Goal: Transaction & Acquisition: Purchase product/service

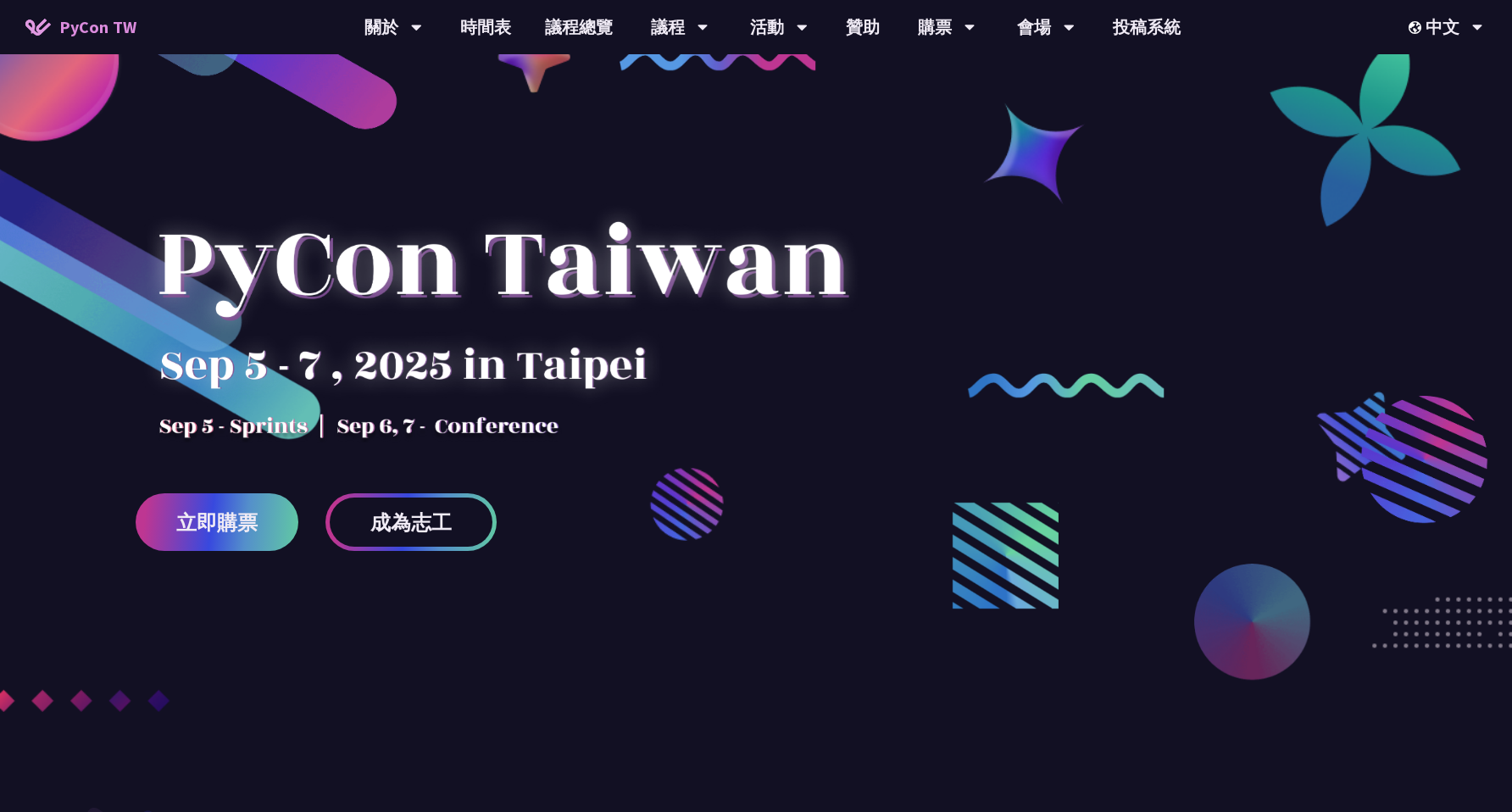
scroll to position [56, 0]
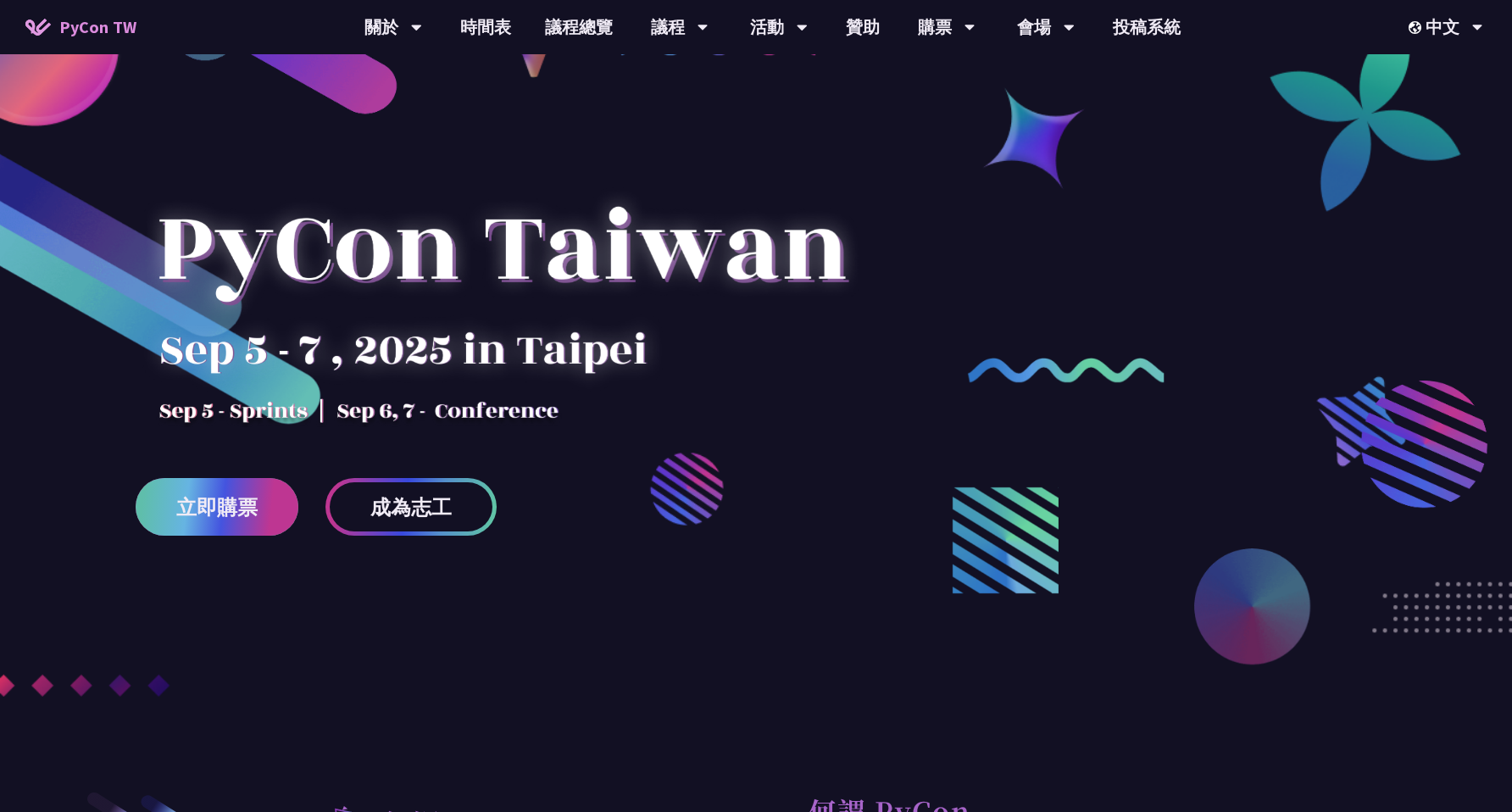
click at [255, 509] on span "立即購票" at bounding box center [217, 507] width 82 height 21
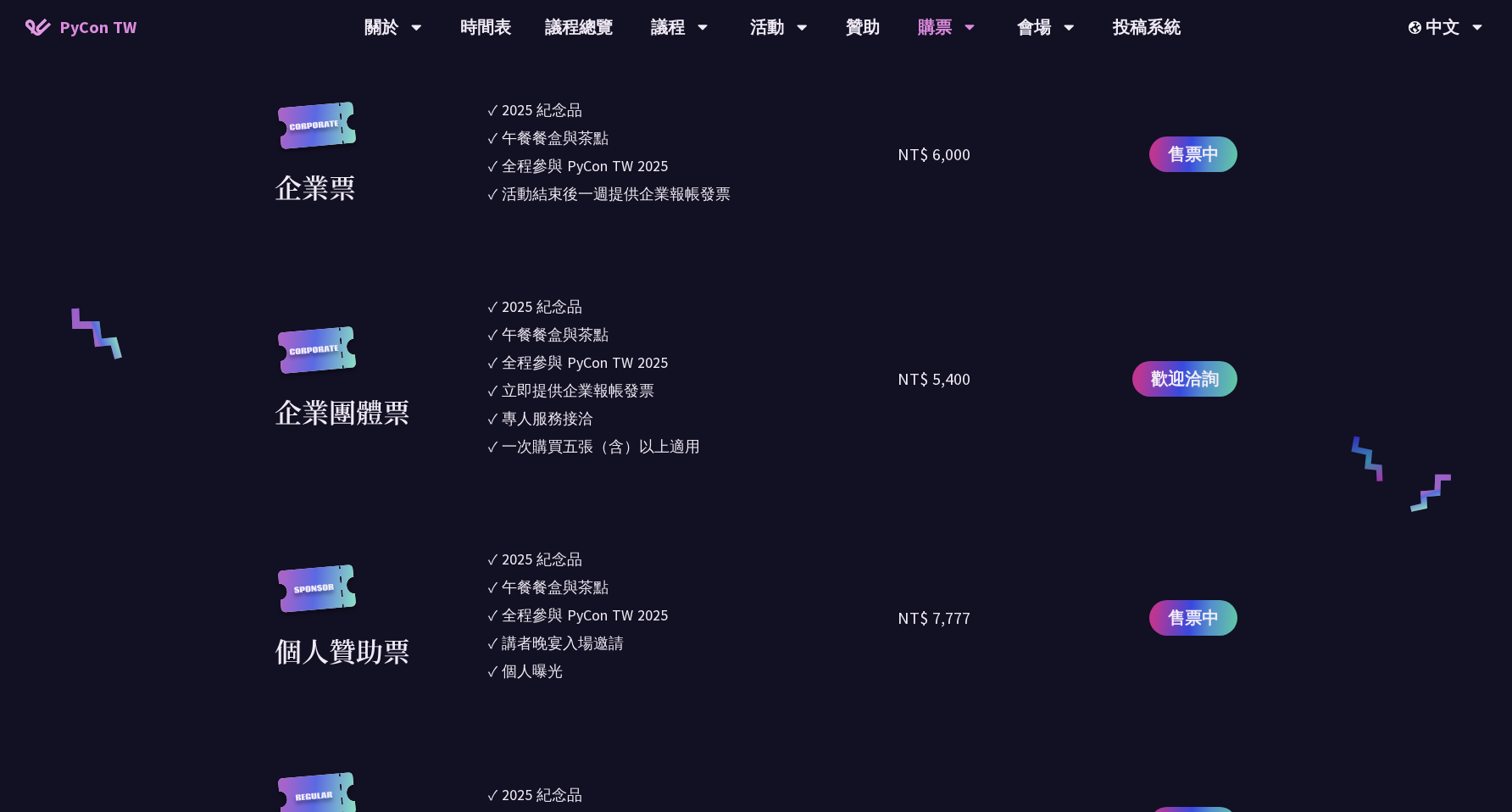
scroll to position [1317, 0]
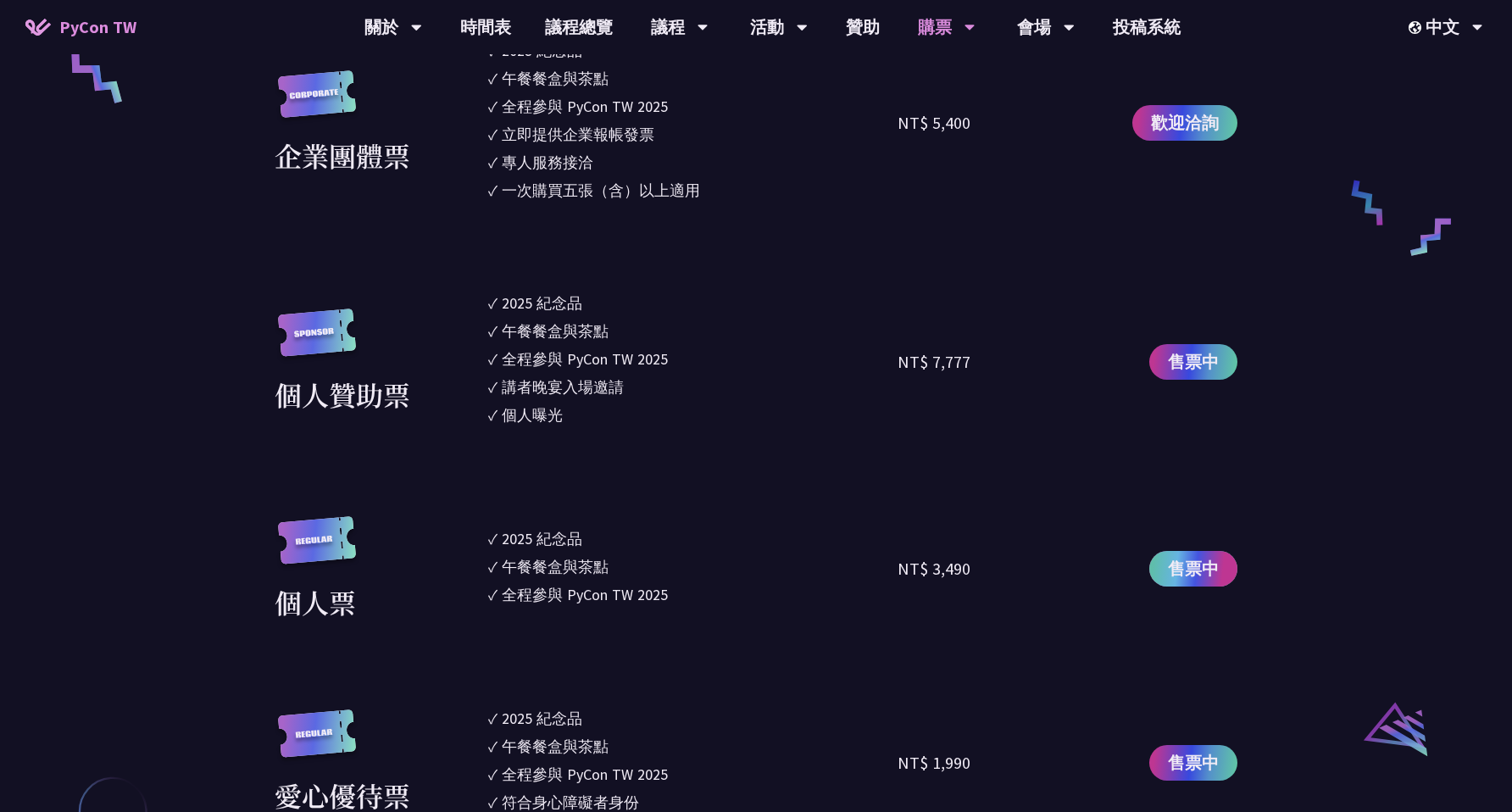
click at [1154, 567] on link "售票中" at bounding box center [1193, 569] width 89 height 36
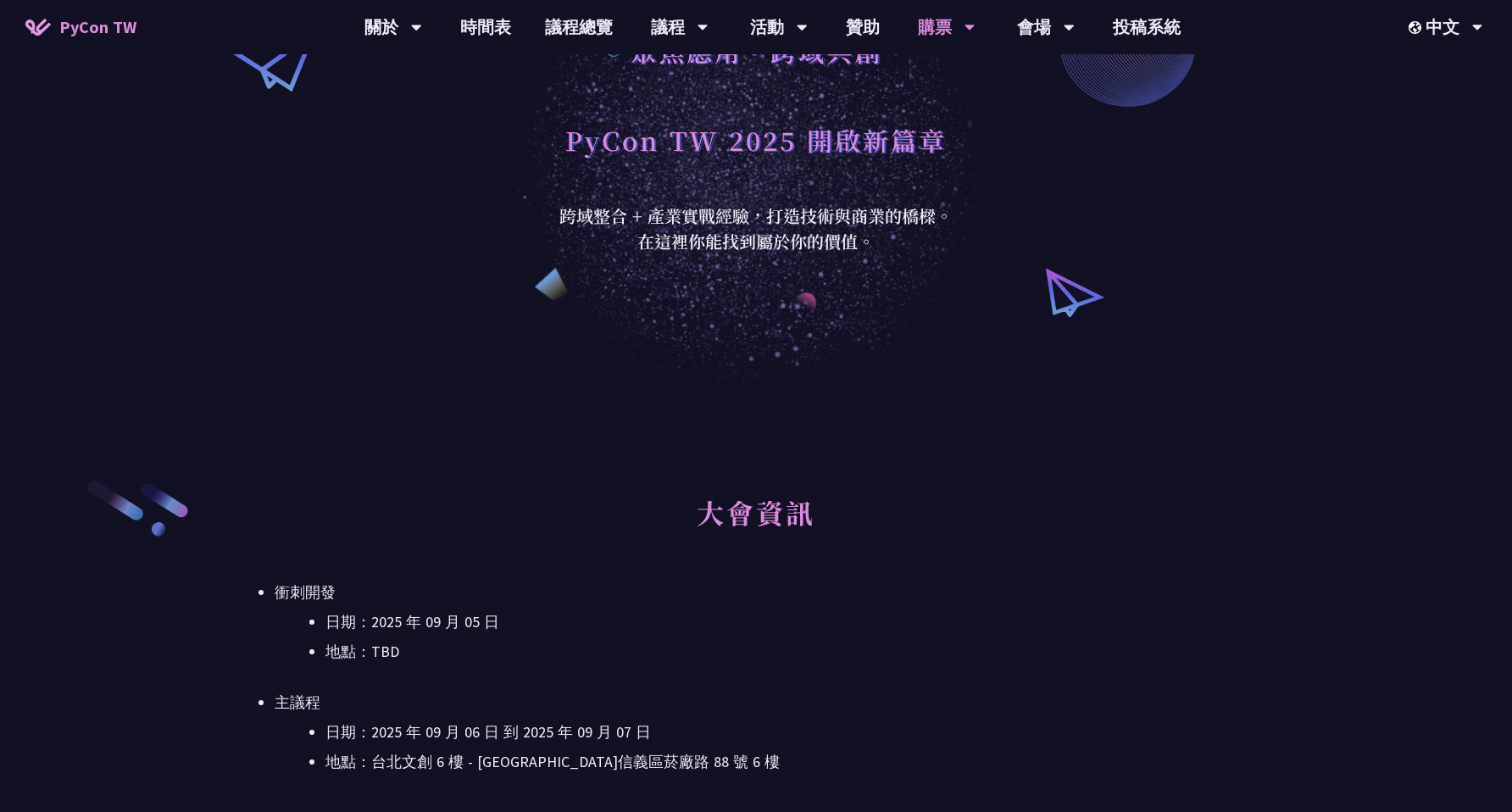
scroll to position [0, 0]
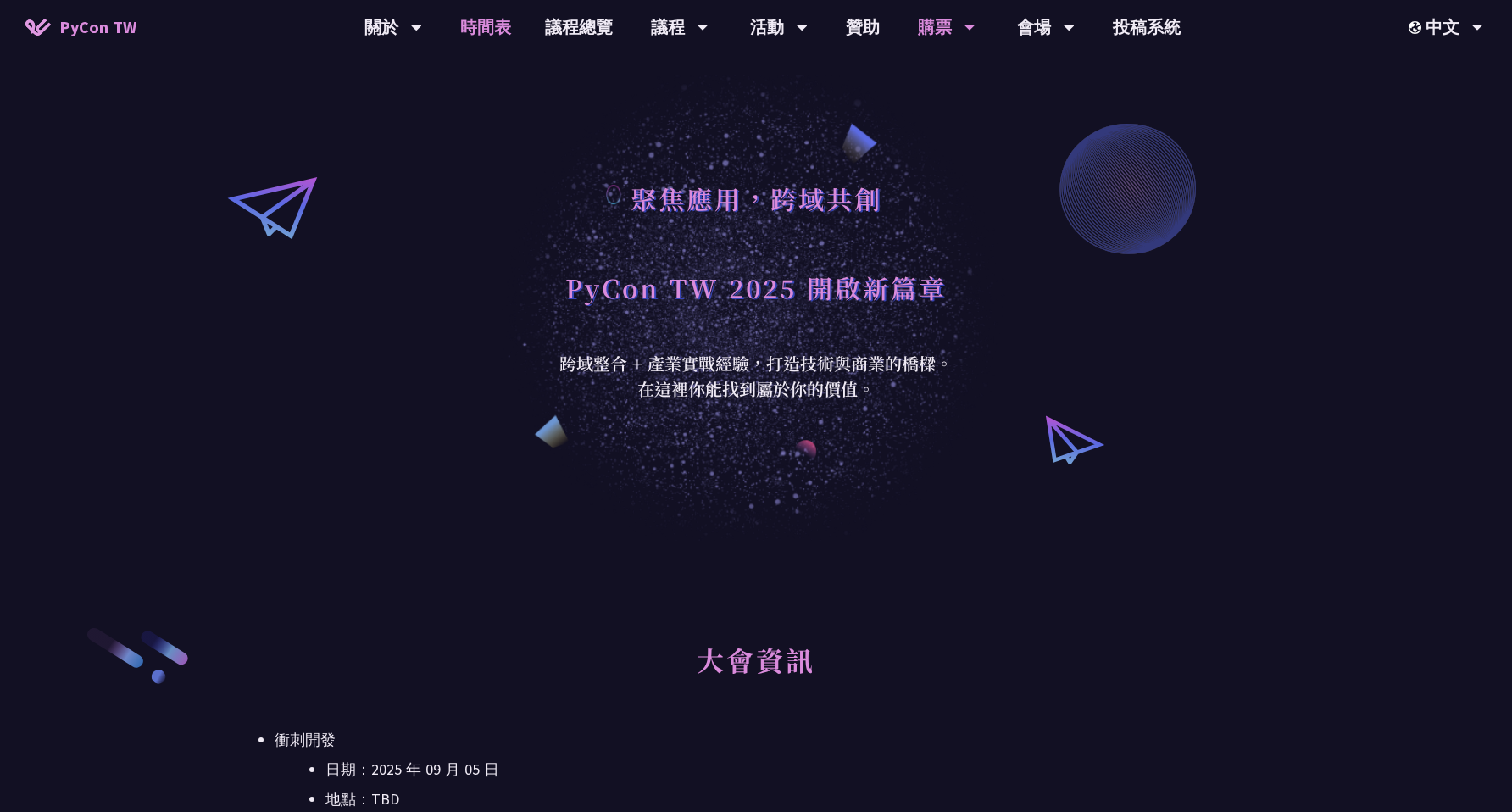
click at [477, 22] on link "時間表" at bounding box center [486, 27] width 85 height 54
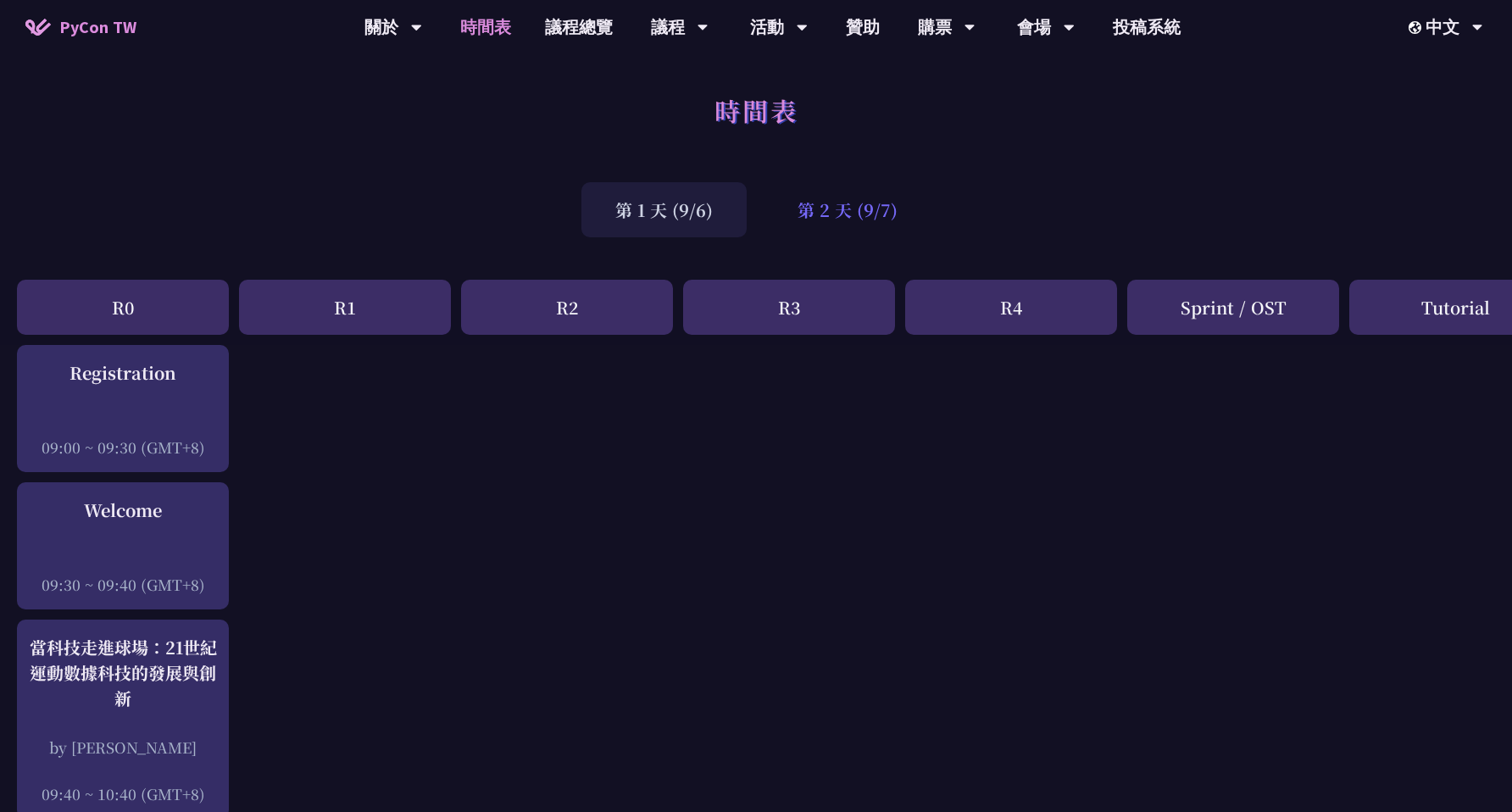
click at [841, 230] on div "第 2 天 (9/7)" at bounding box center [847, 209] width 168 height 55
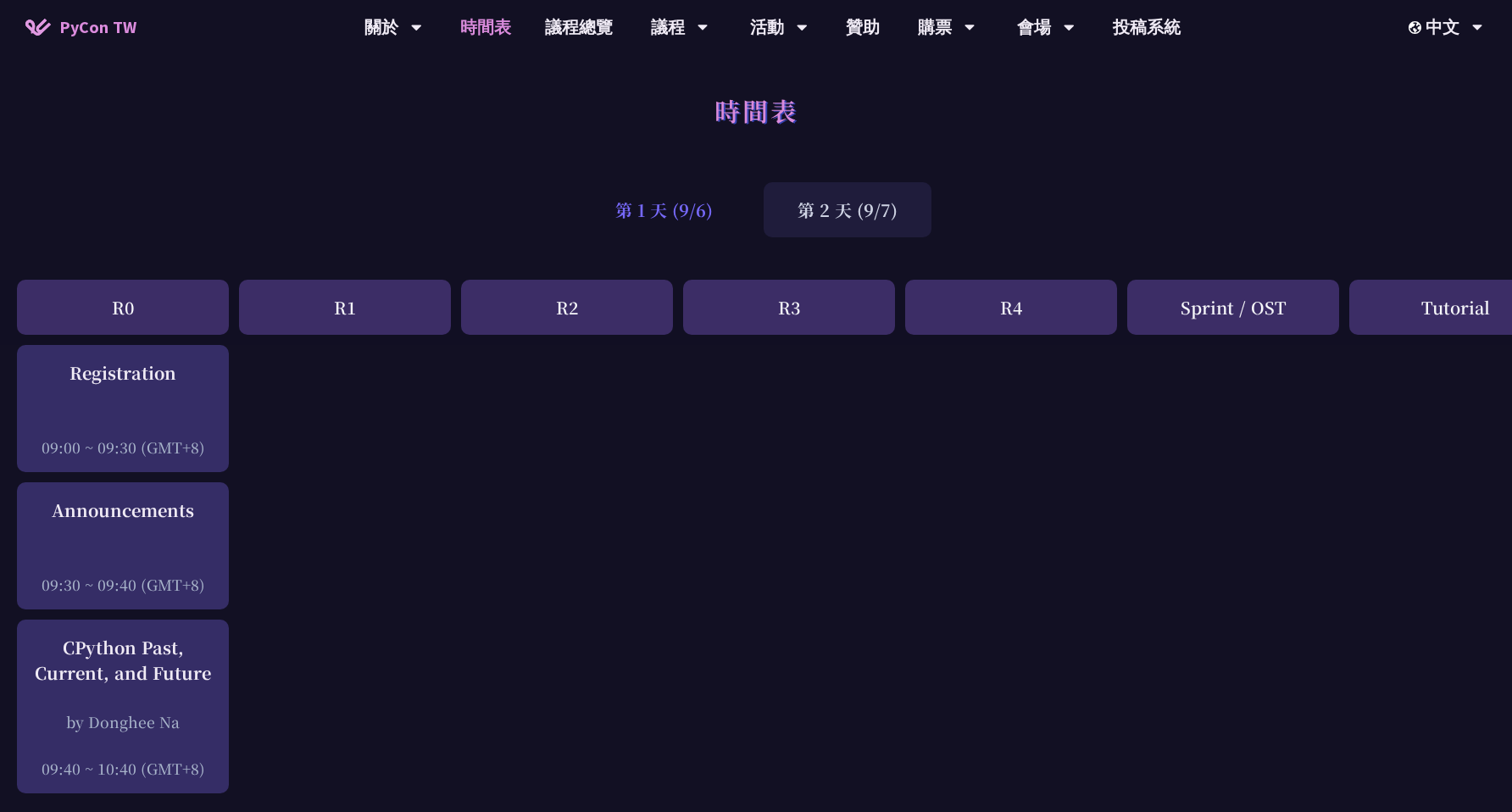
click at [690, 224] on div "第 1 天 (9/6)" at bounding box center [664, 209] width 165 height 55
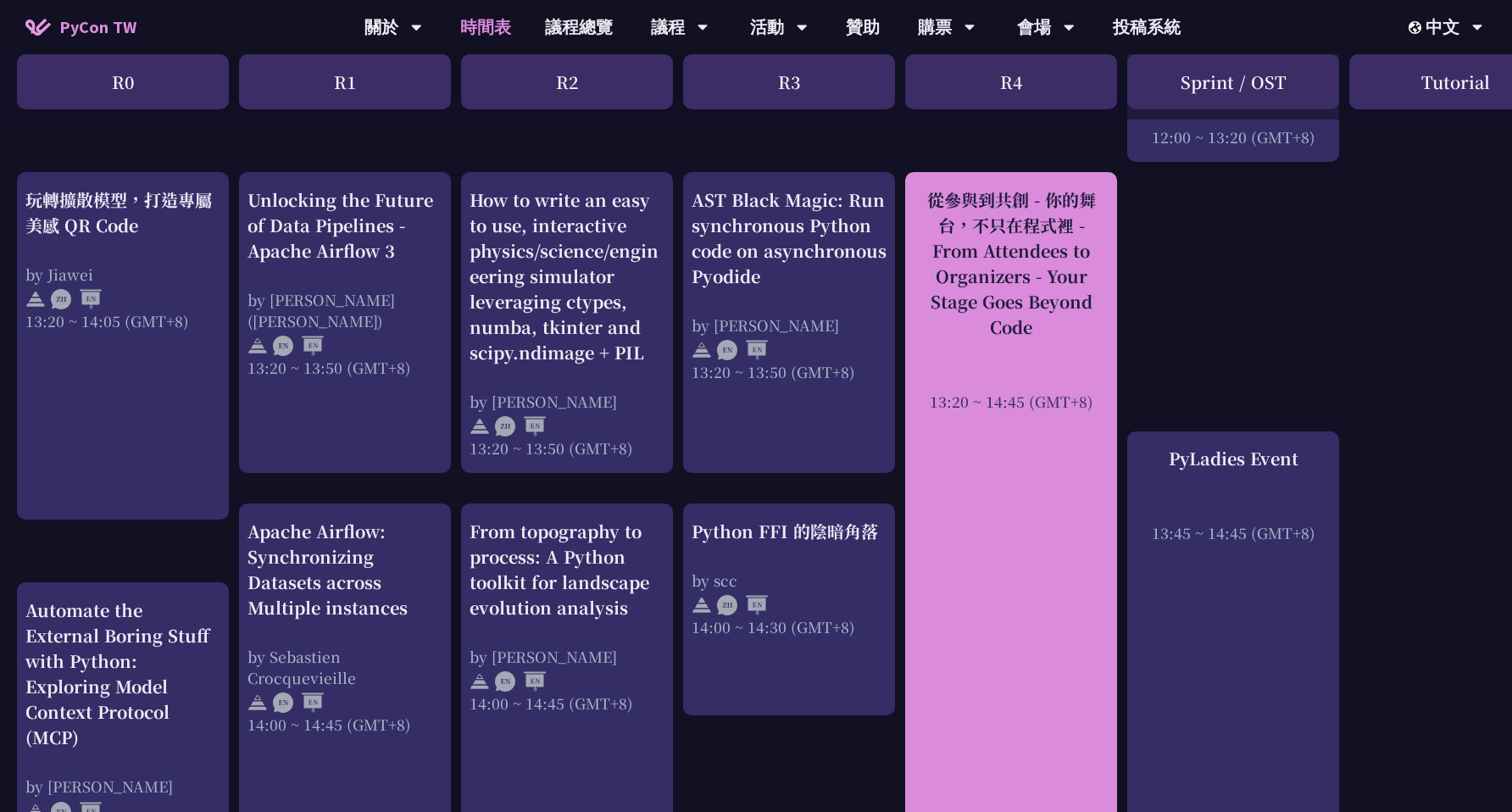
scroll to position [1423, 0]
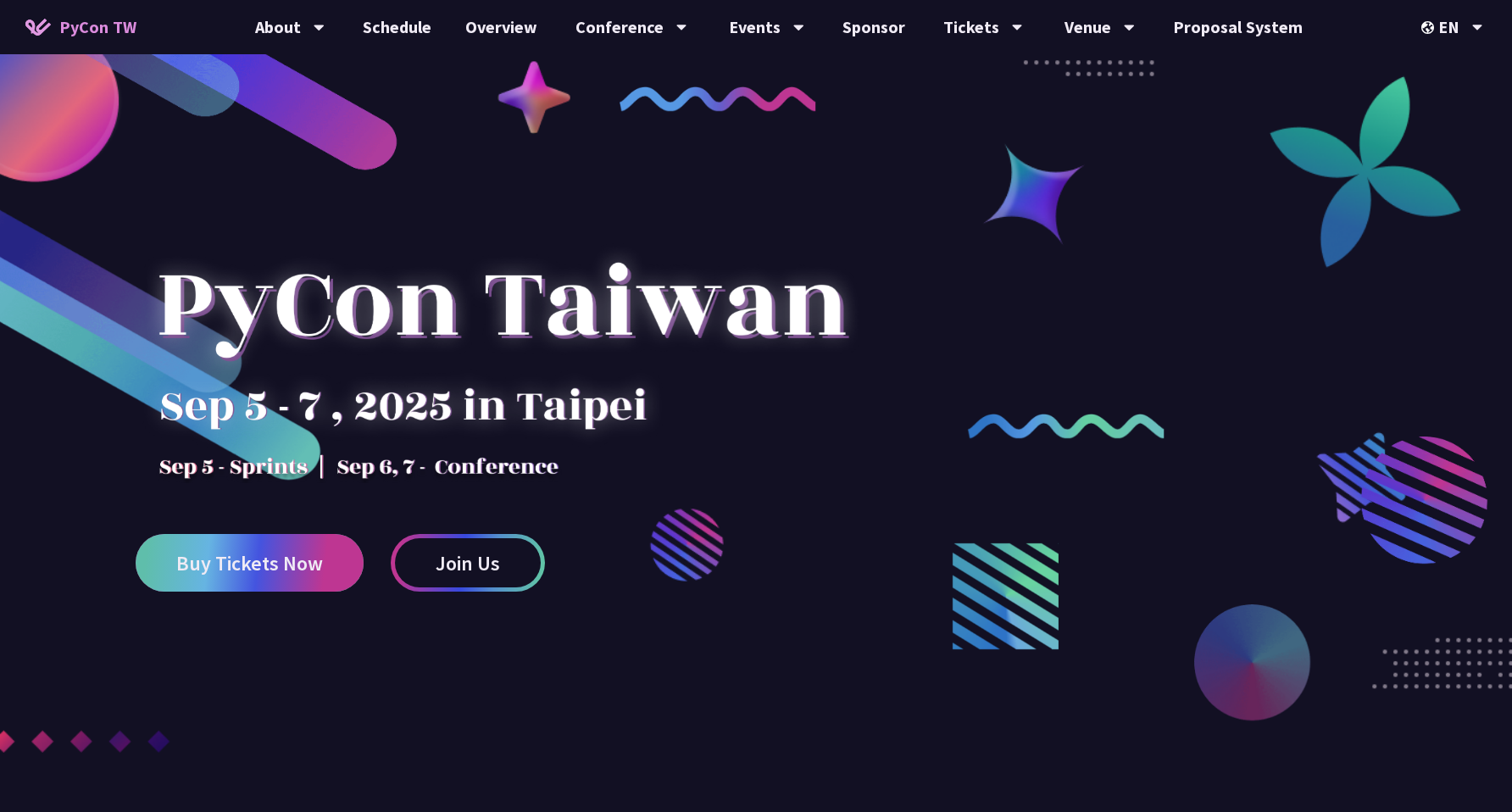
click at [280, 555] on span "Buy Tickets Now" at bounding box center [249, 563] width 147 height 21
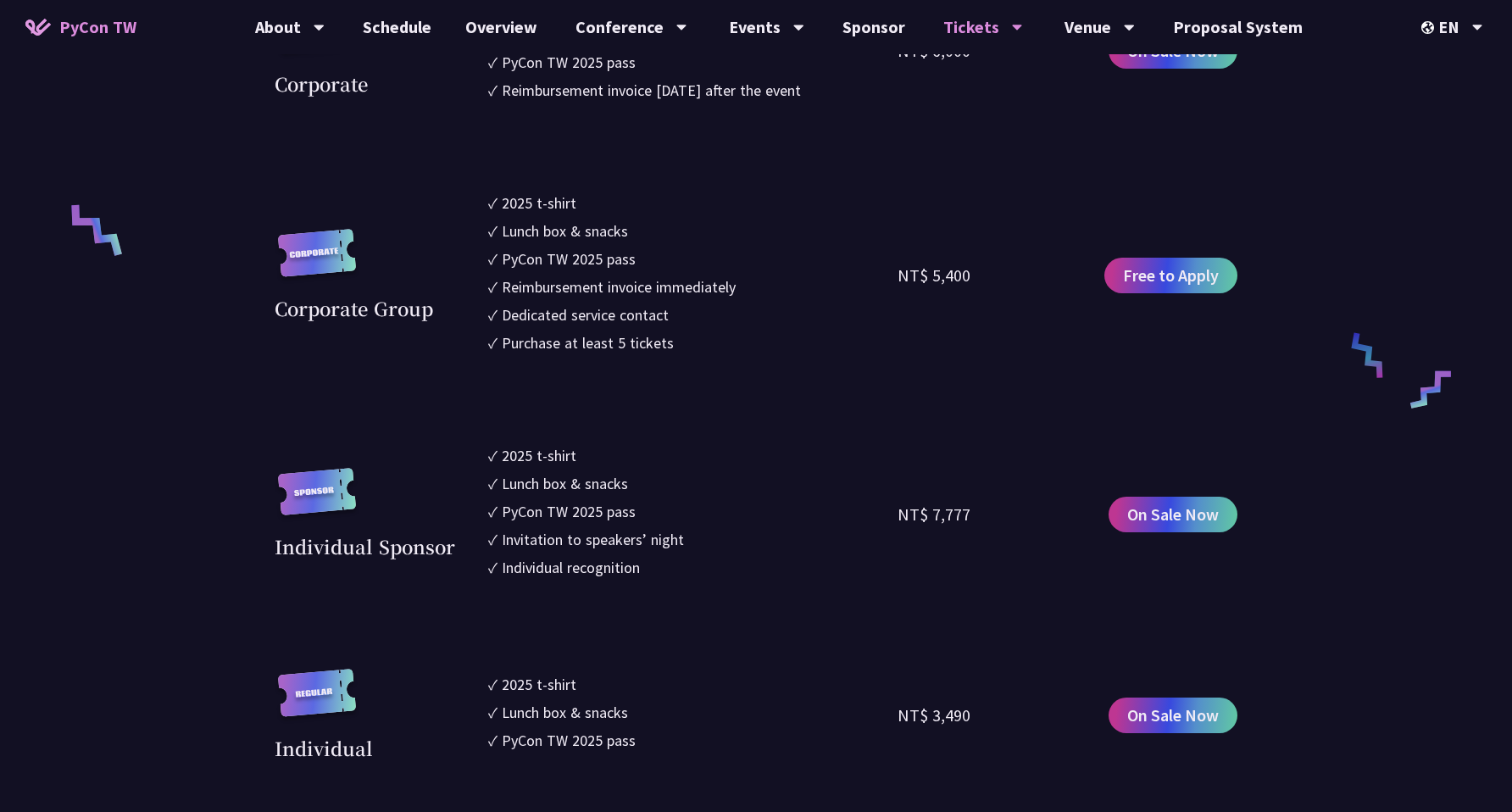
scroll to position [1194, 0]
